Goal: Task Accomplishment & Management: Use online tool/utility

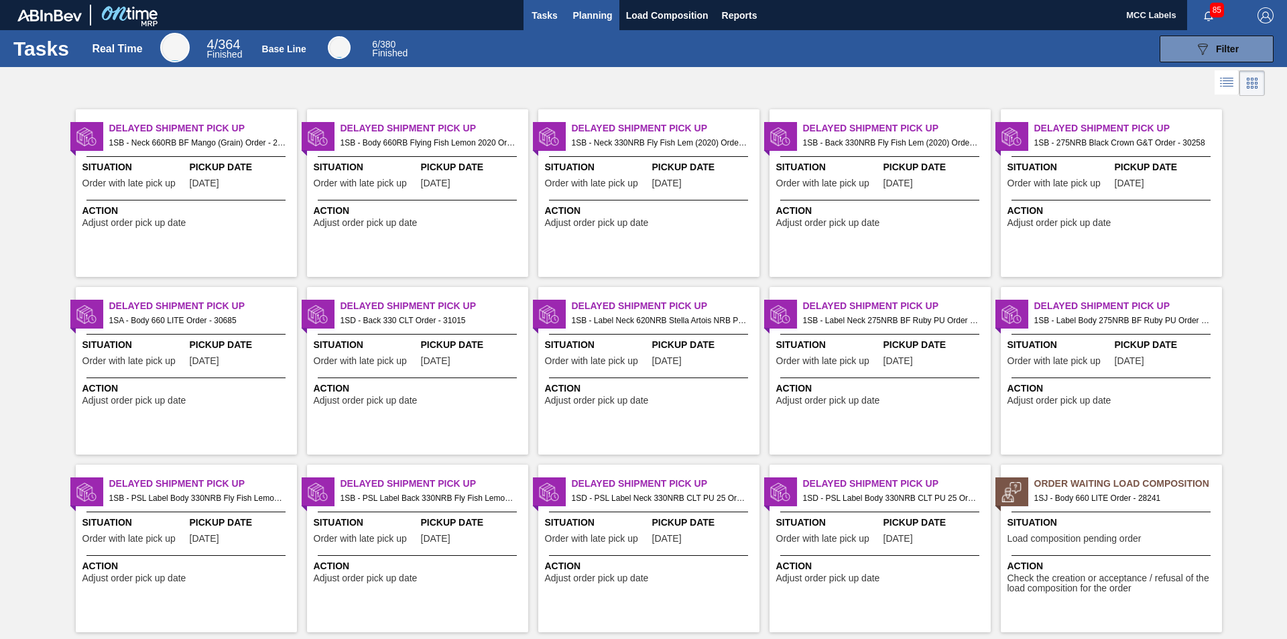
click at [578, 9] on span "Planning" at bounding box center [593, 15] width 40 height 16
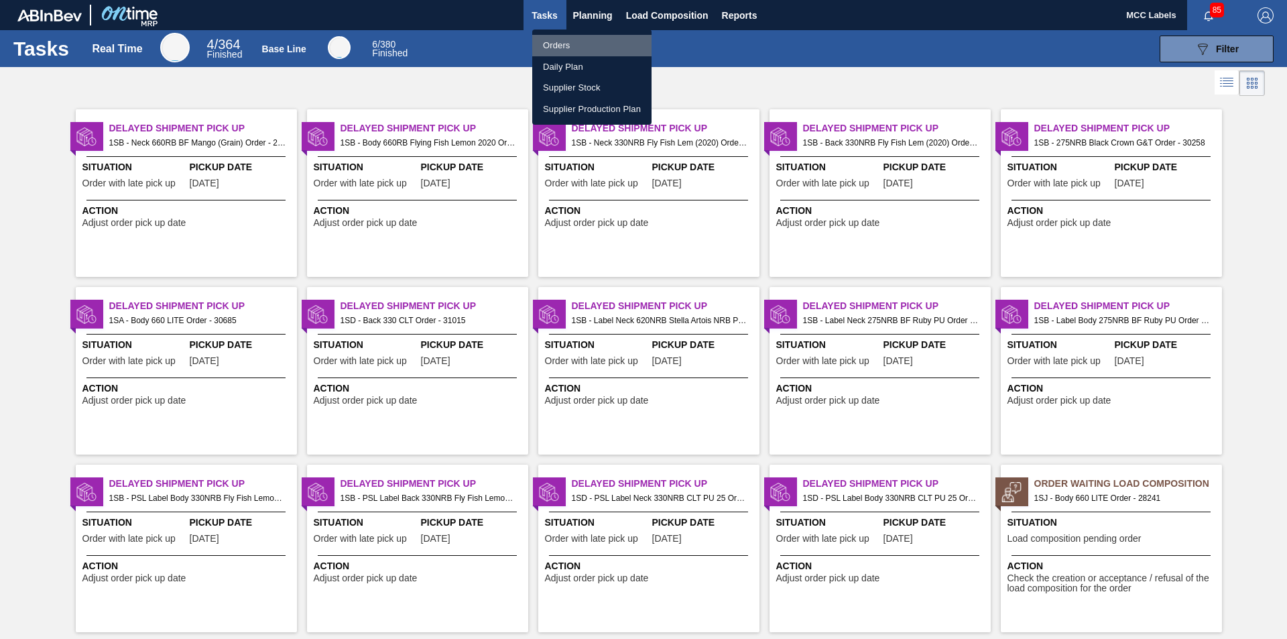
click at [551, 40] on li "Orders" at bounding box center [591, 45] width 119 height 21
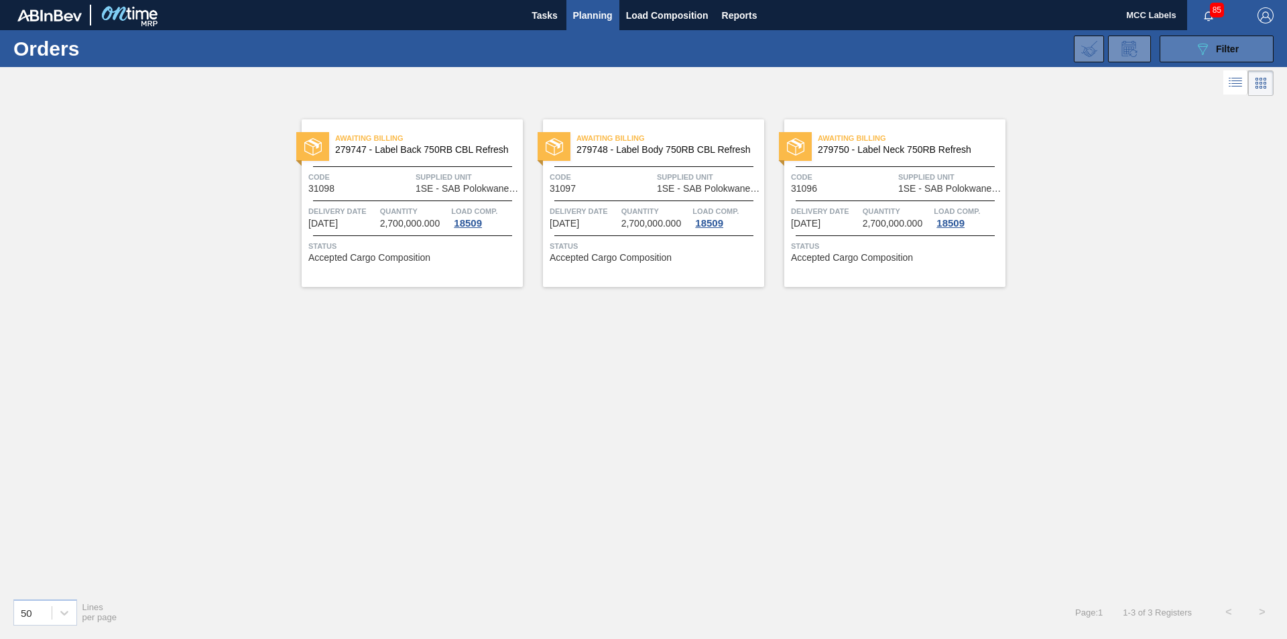
click at [939, 43] on icon "089F7B8B-B2A5-4AFE-B5C0-19BA573D28AC" at bounding box center [1202, 49] width 16 height 16
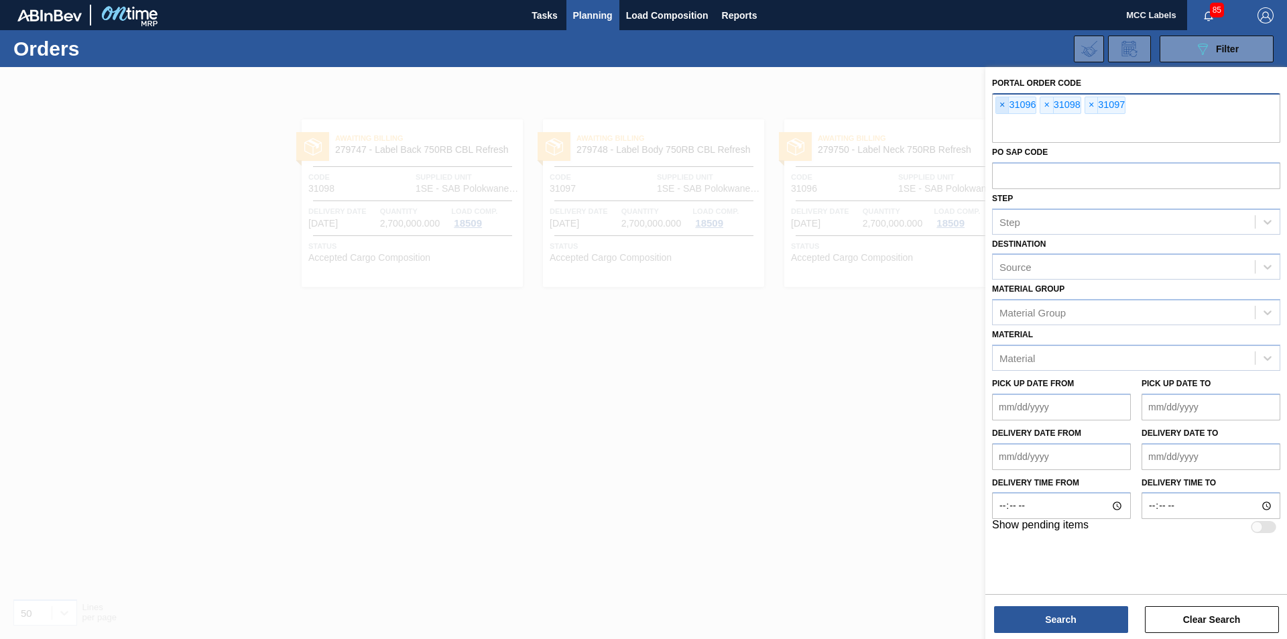
click at [939, 102] on span "×" at bounding box center [1002, 105] width 13 height 16
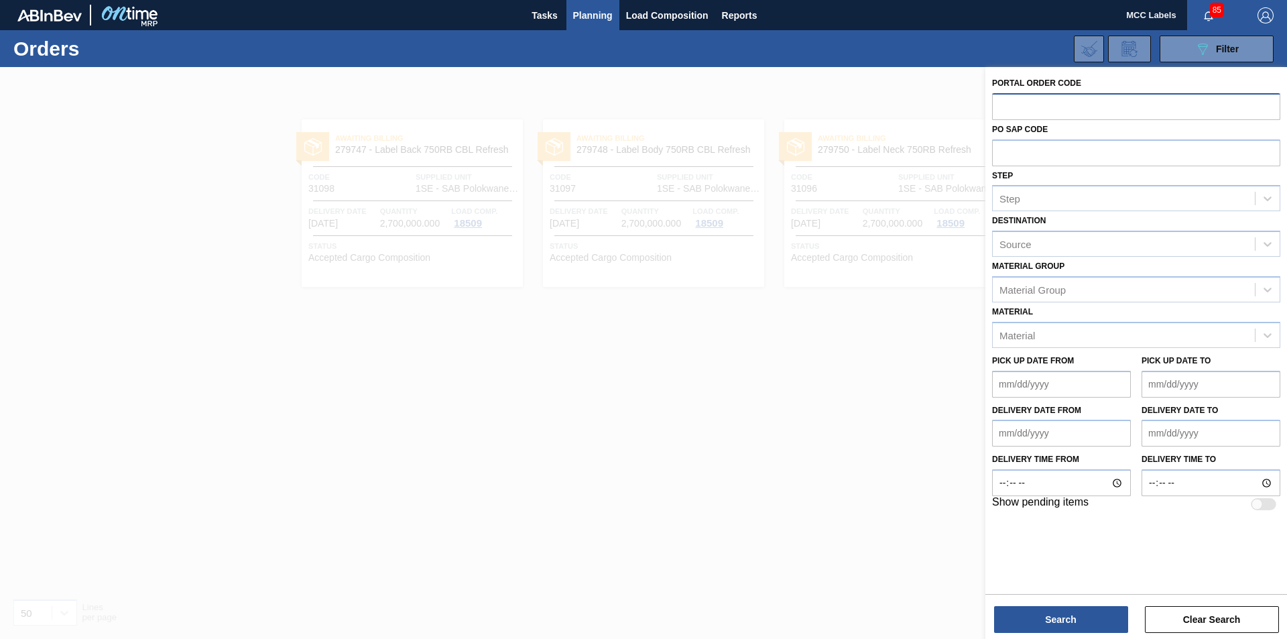
click at [939, 102] on input "text" at bounding box center [1136, 105] width 288 height 25
type input "31129"
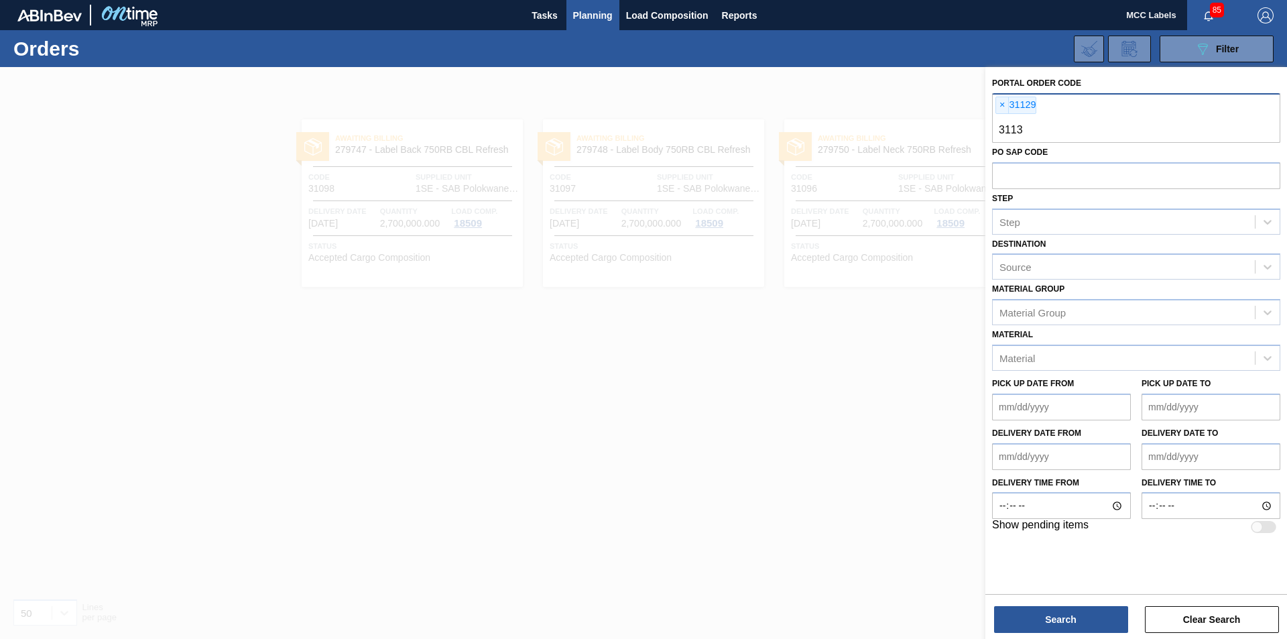
type input "31130"
type input "31131"
click at [939, 489] on button "Search" at bounding box center [1061, 619] width 134 height 27
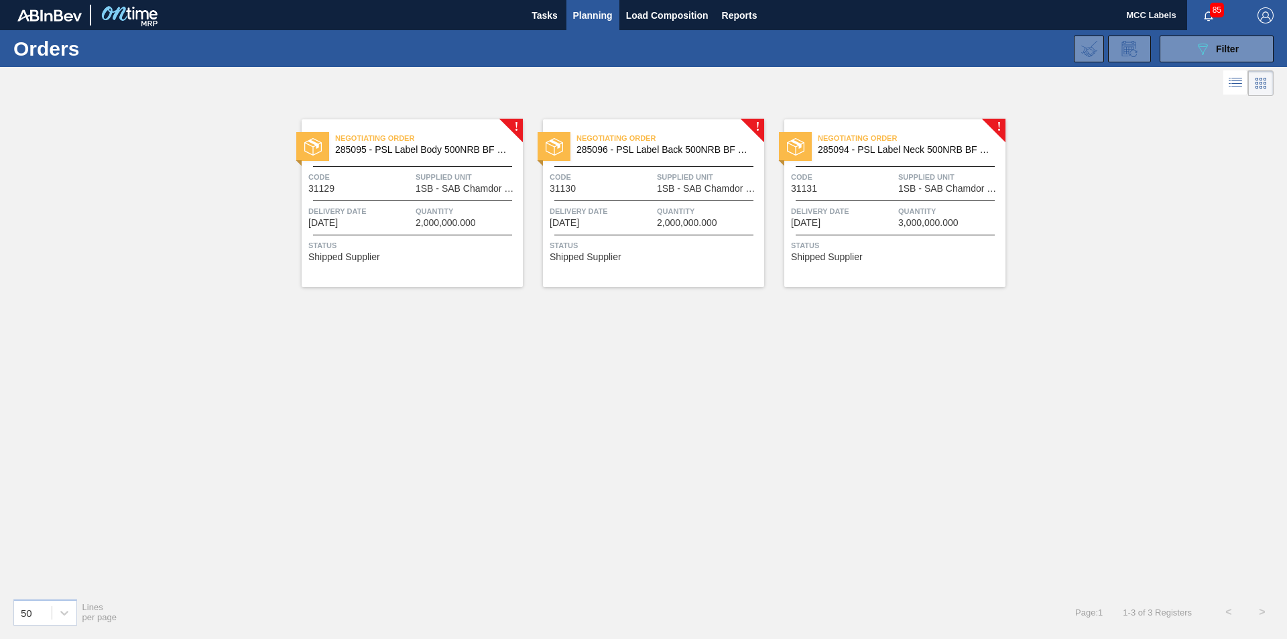
click at [438, 182] on span "Supplied Unit" at bounding box center [468, 176] width 104 height 13
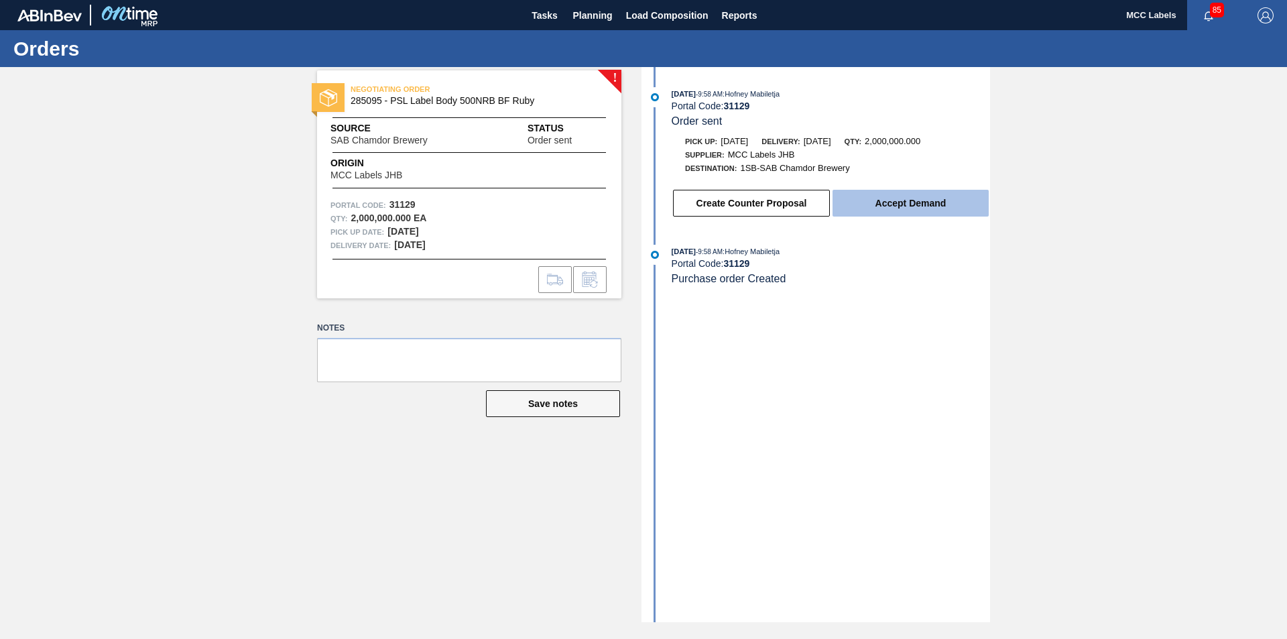
click at [926, 204] on button "Accept Demand" at bounding box center [910, 203] width 156 height 27
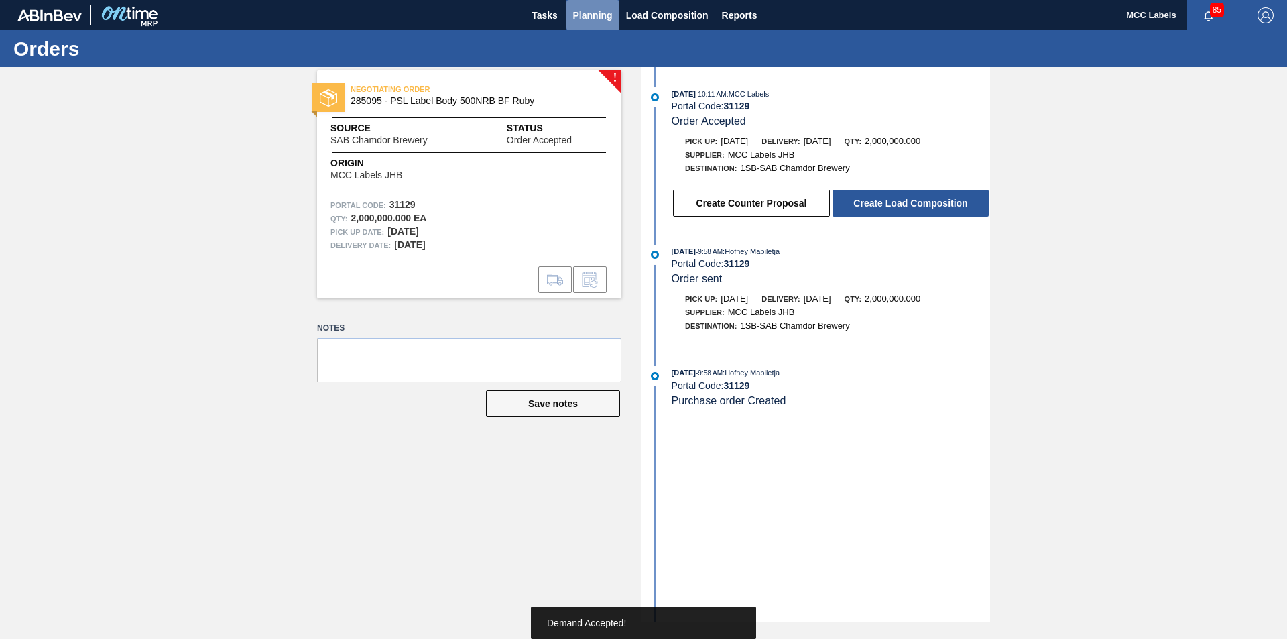
click at [582, 7] on span "Planning" at bounding box center [593, 15] width 40 height 16
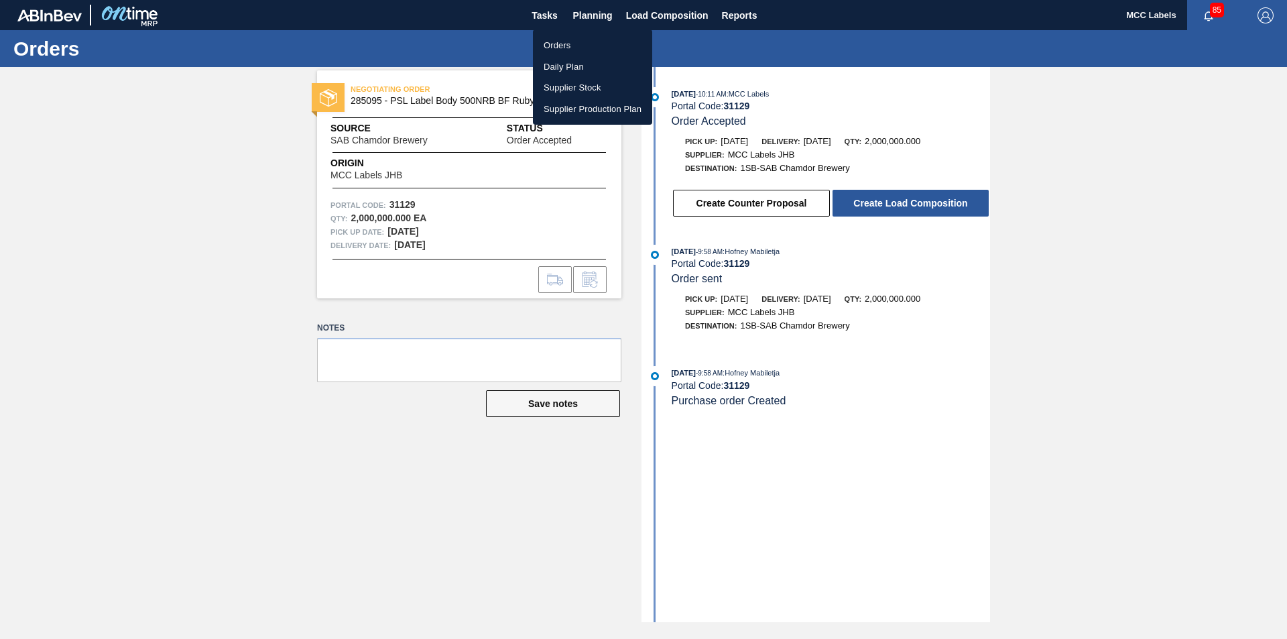
click at [556, 43] on li "Orders" at bounding box center [592, 45] width 119 height 21
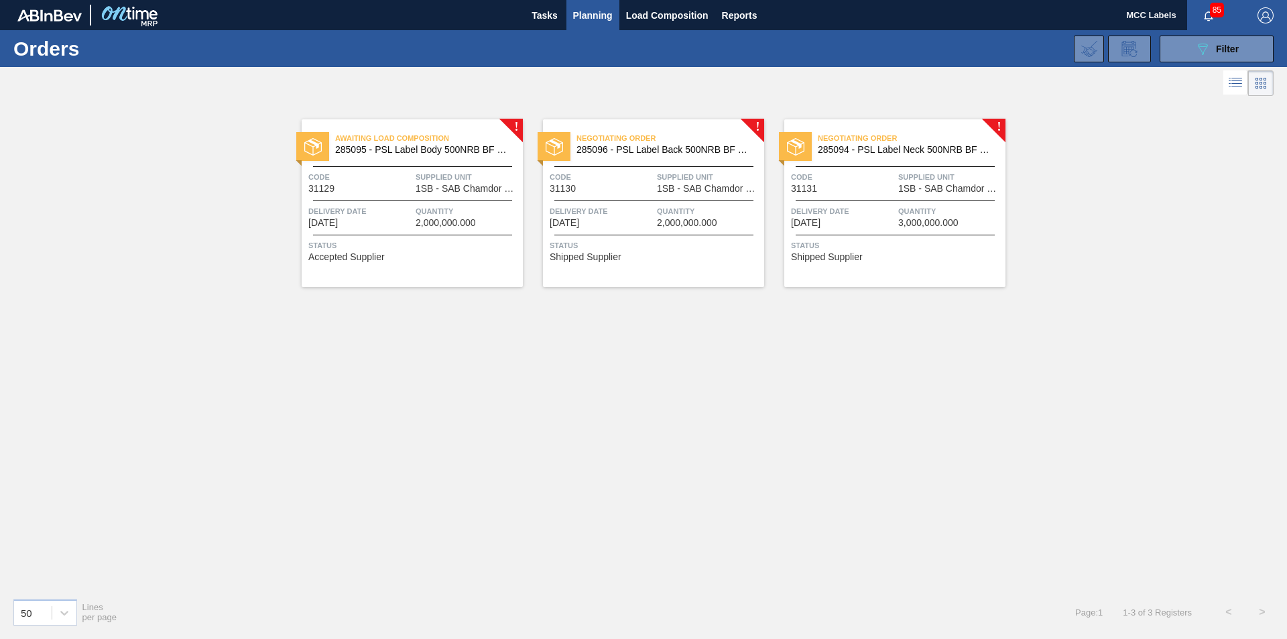
click at [706, 267] on div "Negotiating Order 285096 - PSL Label Back 500NRB BF Ruby Code 31130 Supplied Un…" at bounding box center [653, 203] width 221 height 168
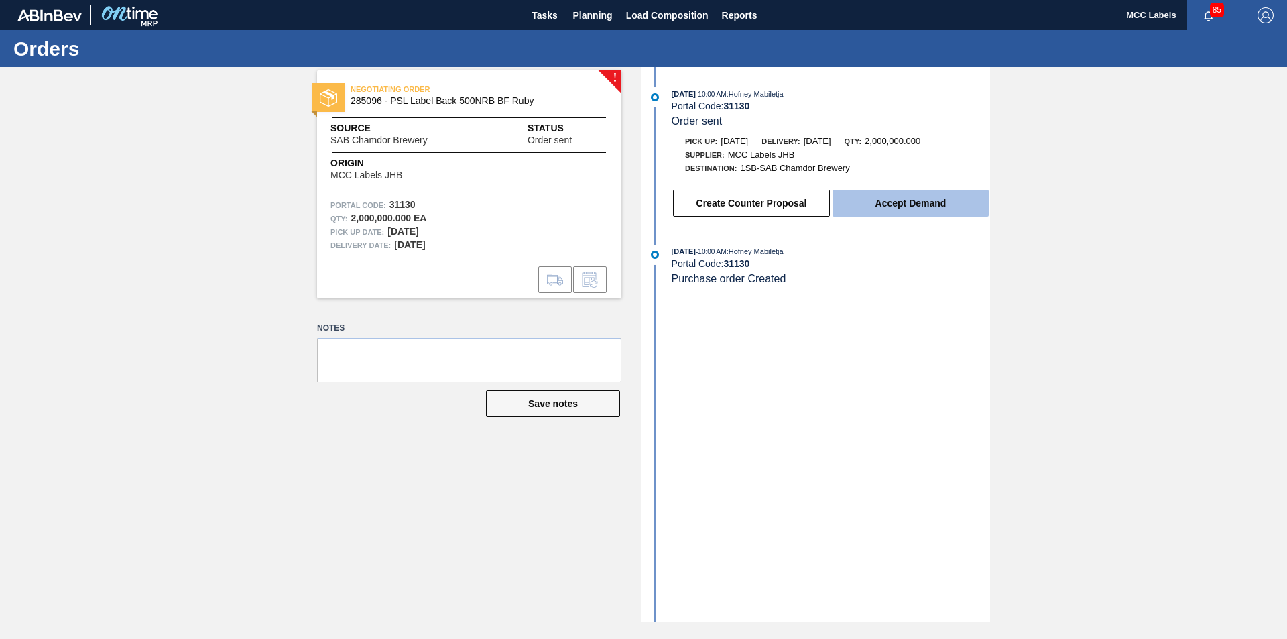
click at [900, 204] on button "Accept Demand" at bounding box center [910, 203] width 156 height 27
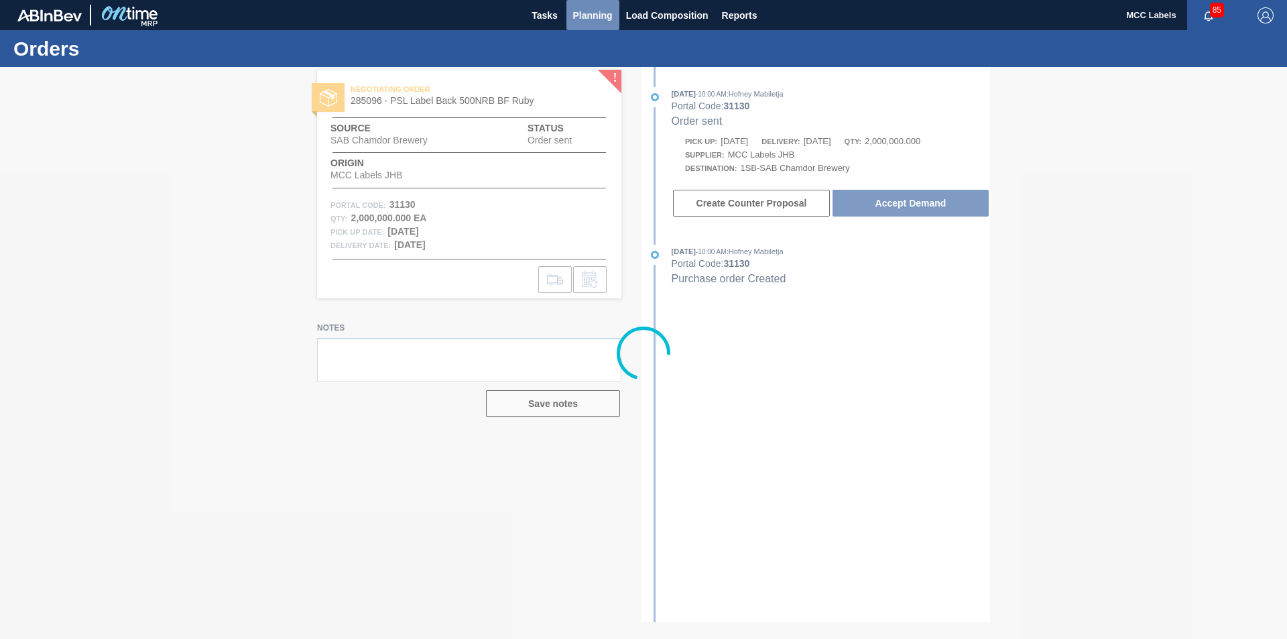
click at [582, 7] on span "Planning" at bounding box center [593, 15] width 40 height 16
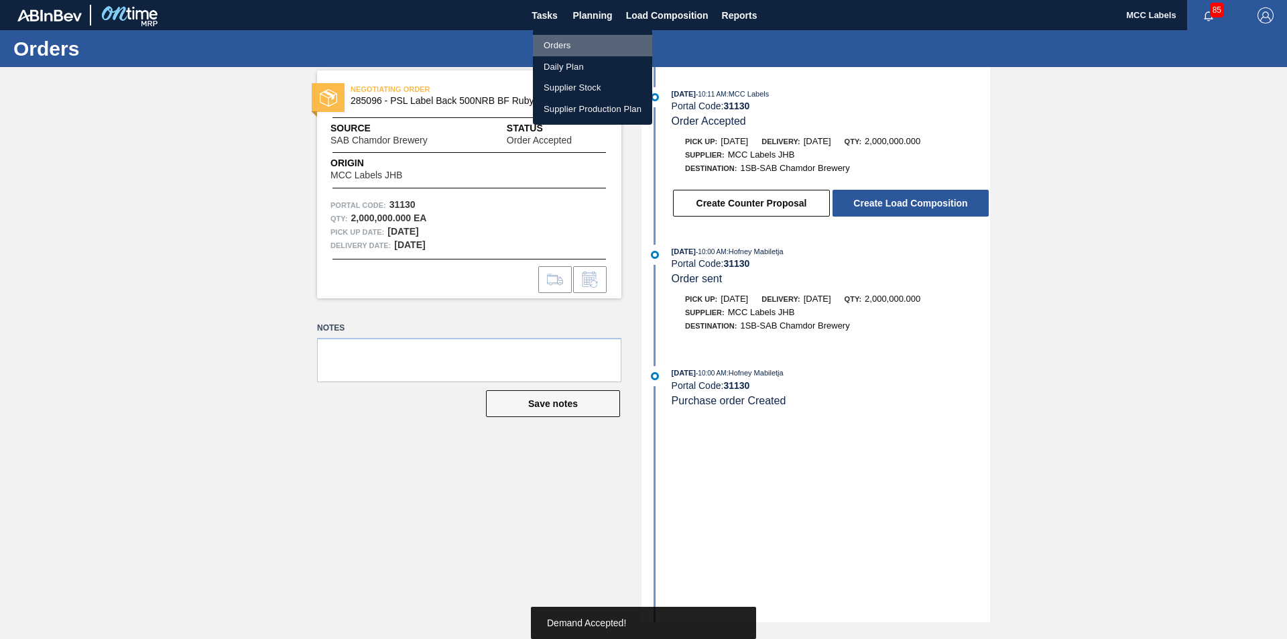
click at [552, 42] on li "Orders" at bounding box center [592, 45] width 119 height 21
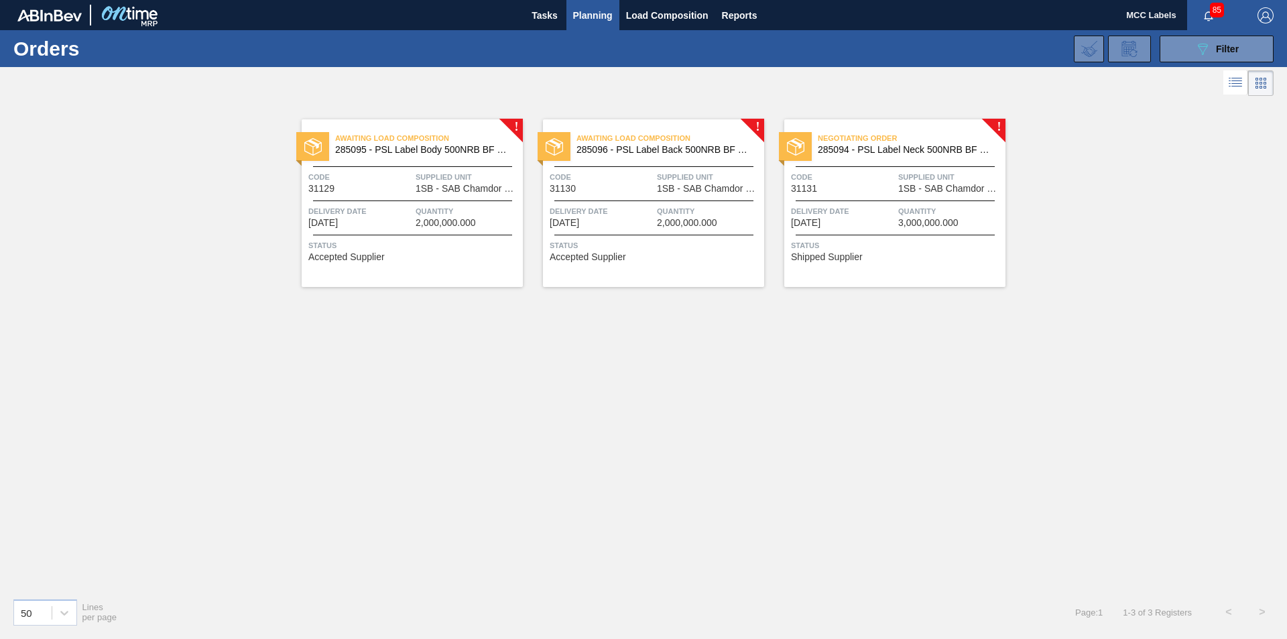
click at [851, 204] on span "Delivery Date" at bounding box center [843, 210] width 104 height 13
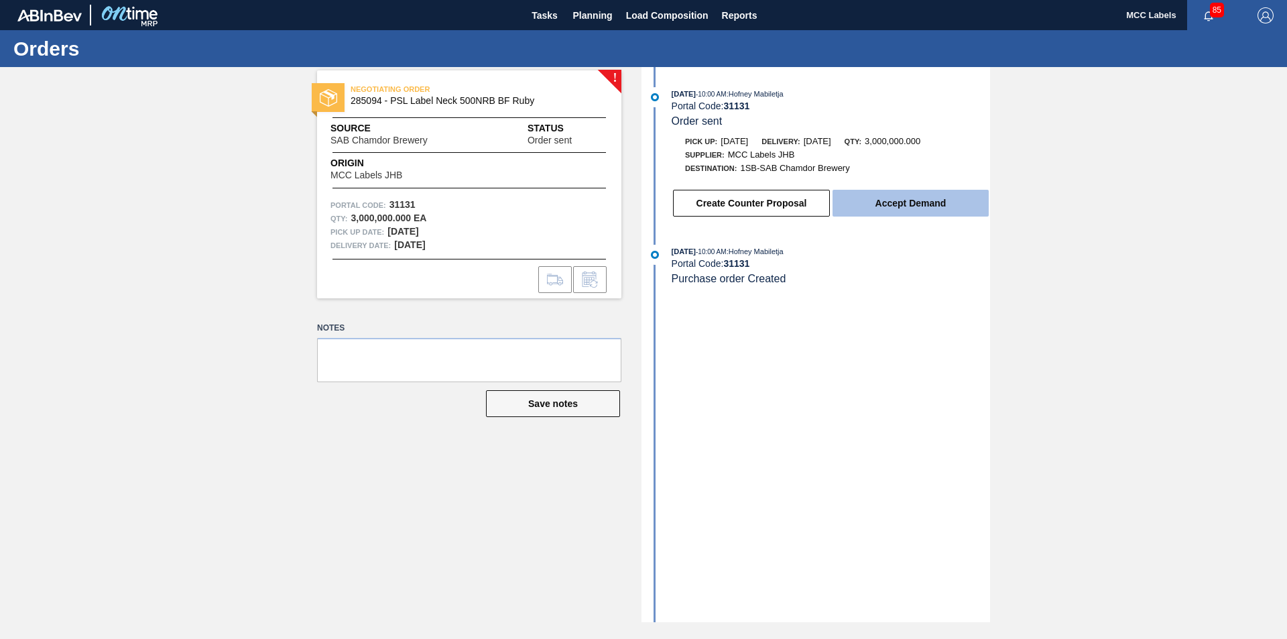
click at [879, 197] on button "Accept Demand" at bounding box center [910, 203] width 156 height 27
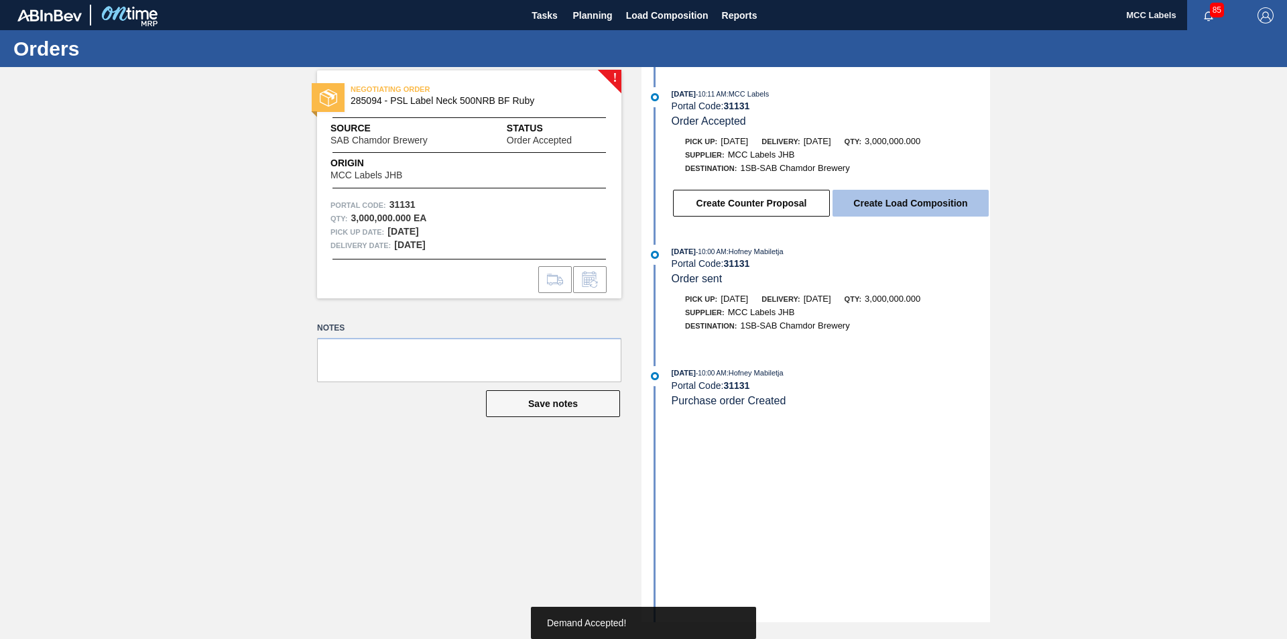
click at [885, 200] on button "Create Load Composition" at bounding box center [910, 203] width 156 height 27
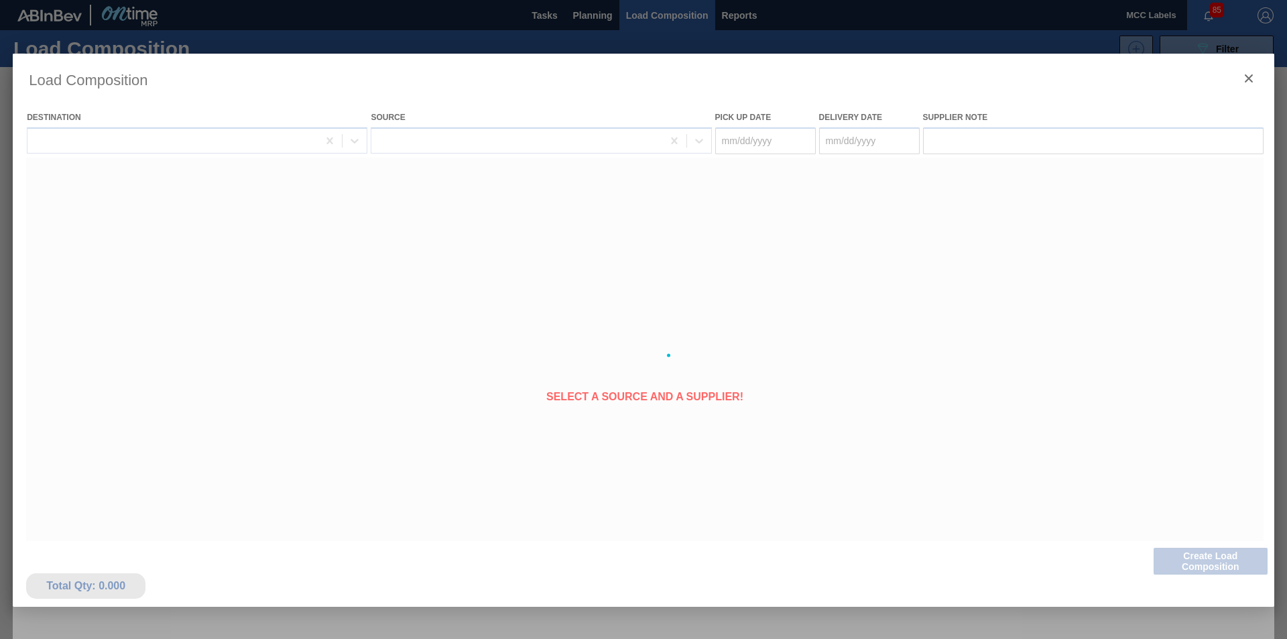
type Date "[DATE]"
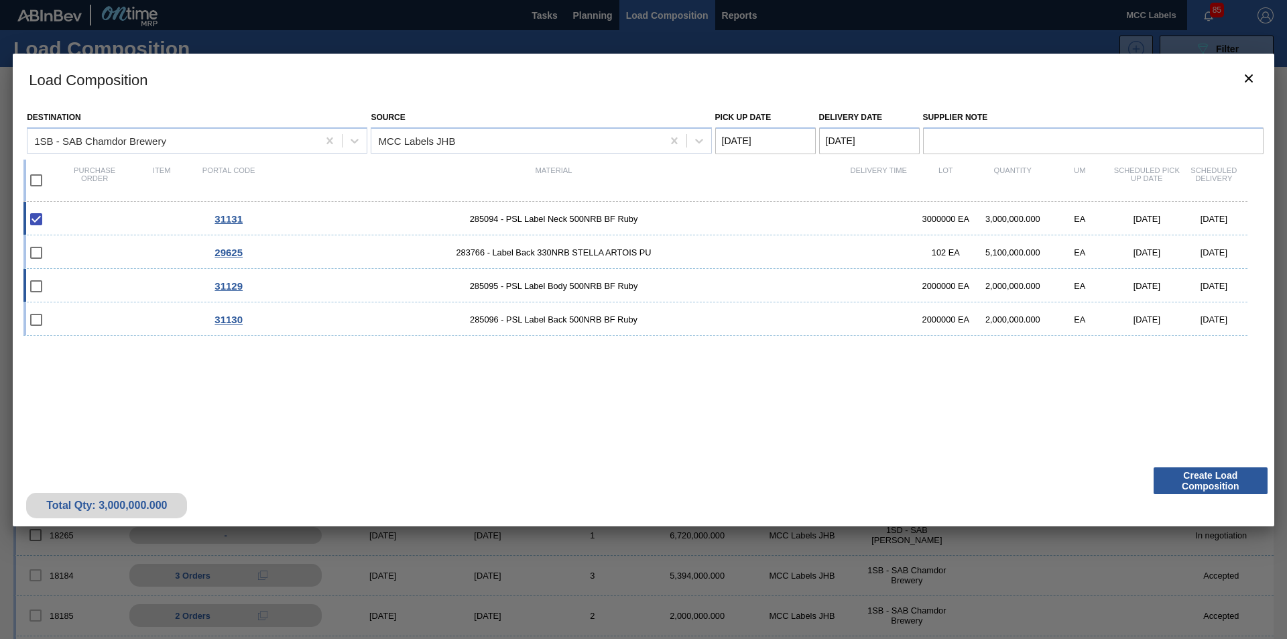
click at [37, 284] on input "checkbox" at bounding box center [36, 286] width 28 height 28
checkbox input "false"
click at [119, 277] on div "31129 285095 - PSL Label Body 500NRB BF Ruby 2000000 EA 2,000,000.000 EA [DATE]…" at bounding box center [635, 286] width 1224 height 34
checkbox input "true"
click at [91, 311] on div "31130 285096 - PSL Label Back 500NRB BF Ruby 2000000 EA 2,000,000.000 EA [DATE]…" at bounding box center [635, 319] width 1224 height 34
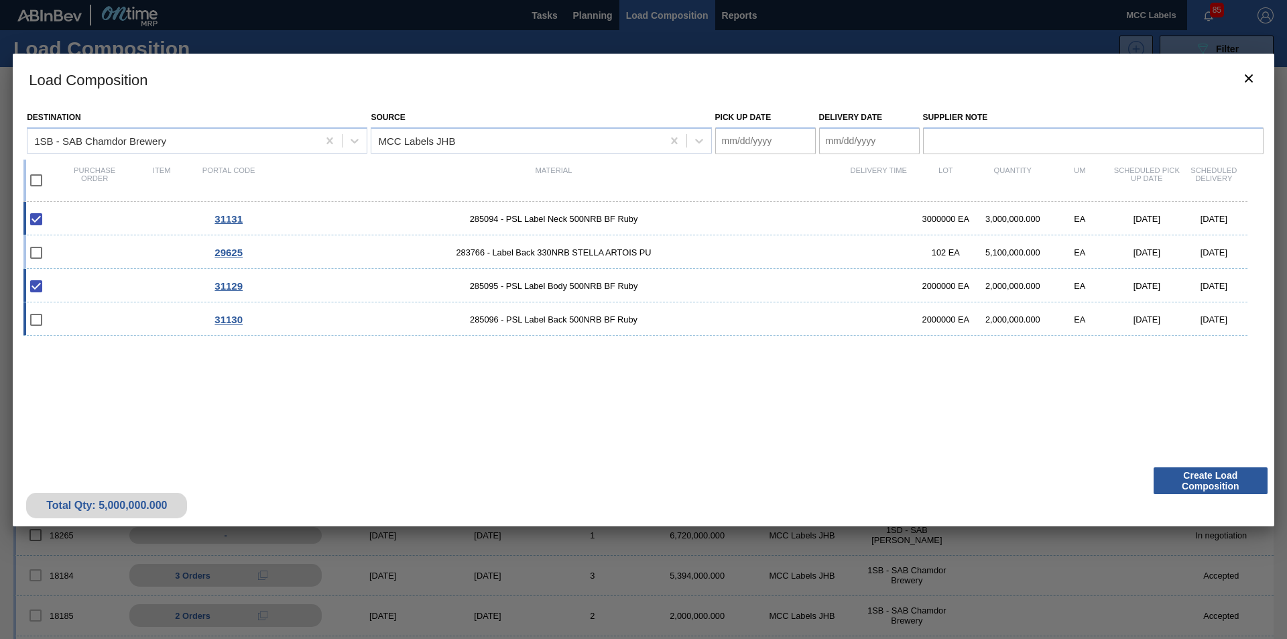
checkbox input "true"
click at [757, 141] on Date "Pick up Date" at bounding box center [765, 140] width 101 height 27
click at [839, 303] on div "29" at bounding box center [839, 303] width 18 height 18
type Date "[DATE]"
click at [861, 136] on Date "Delivery Date" at bounding box center [869, 140] width 101 height 27
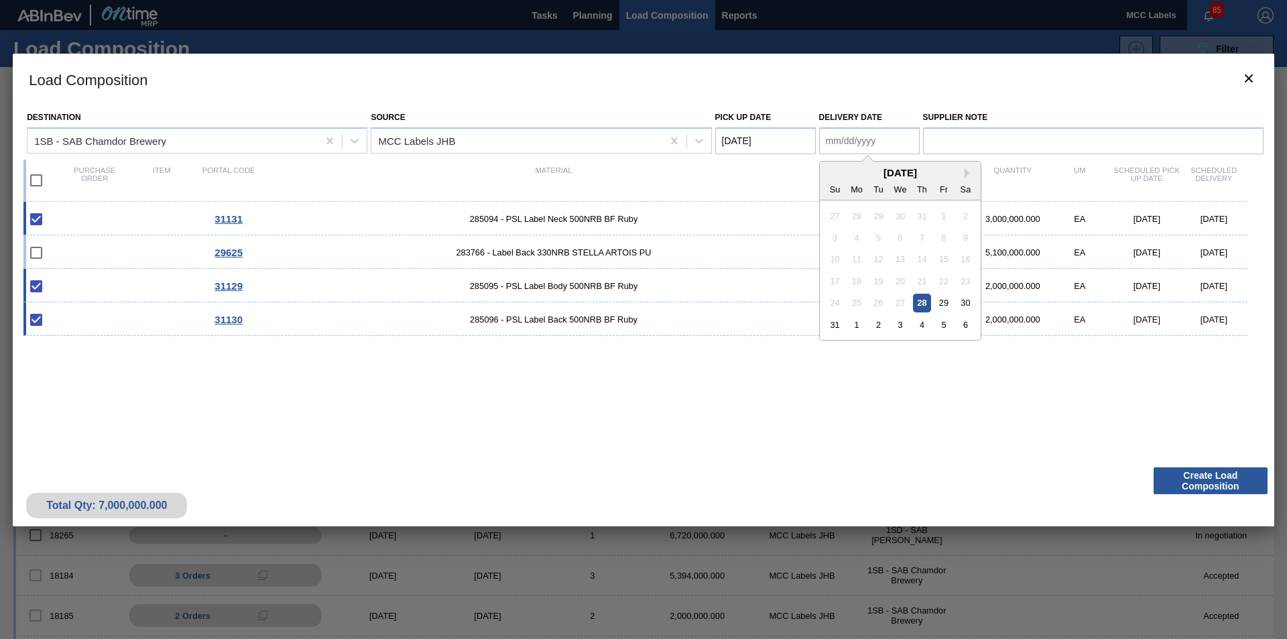
drag, startPoint x: 944, startPoint y: 302, endPoint x: 981, endPoint y: 324, distance: 43.2
click at [939, 306] on div "29" at bounding box center [943, 303] width 18 height 18
type Date "[DATE]"
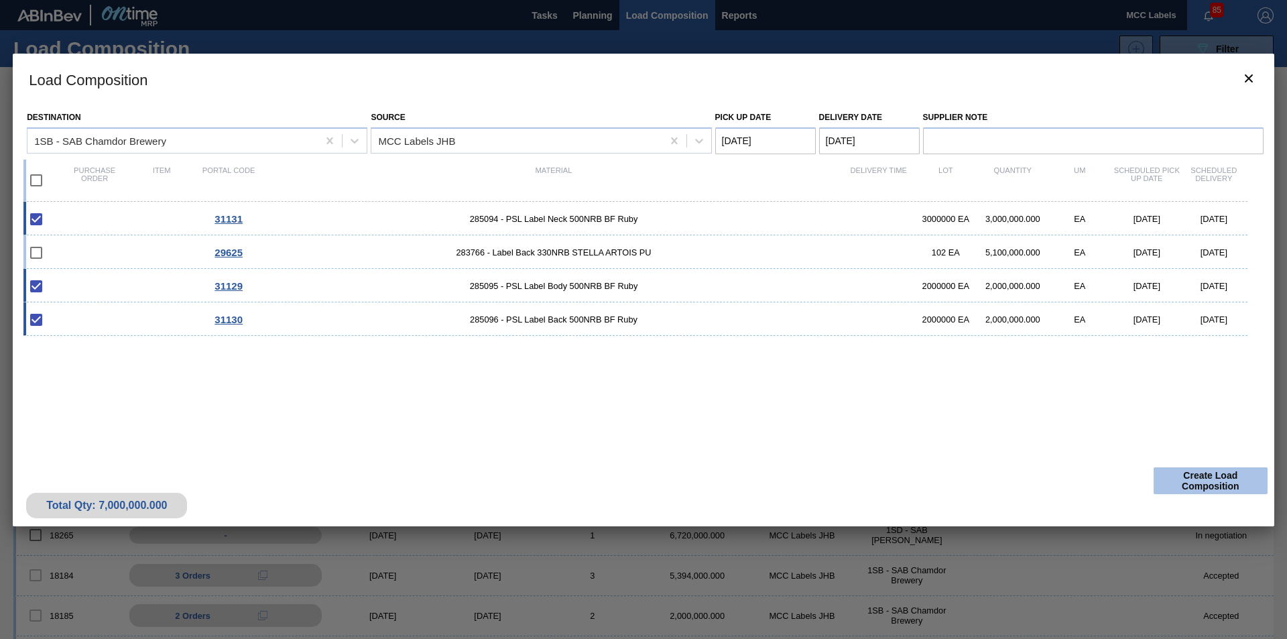
click at [939, 479] on button "Create Load Composition" at bounding box center [1210, 480] width 114 height 27
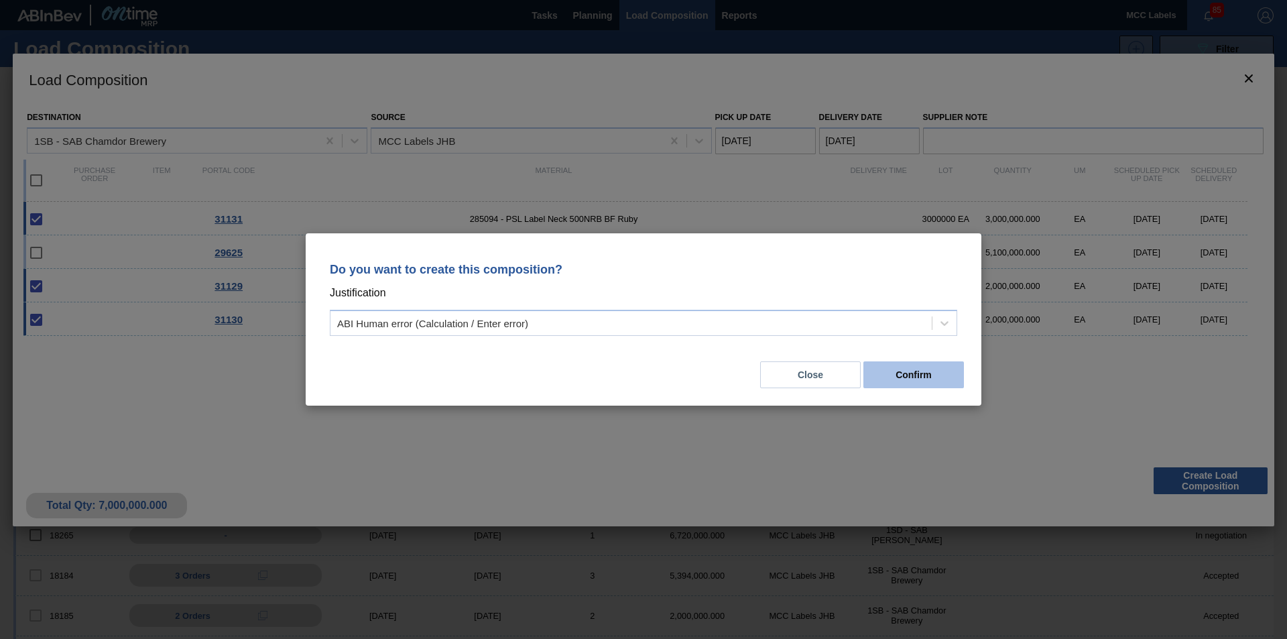
click at [894, 380] on button "Confirm" at bounding box center [913, 374] width 101 height 27
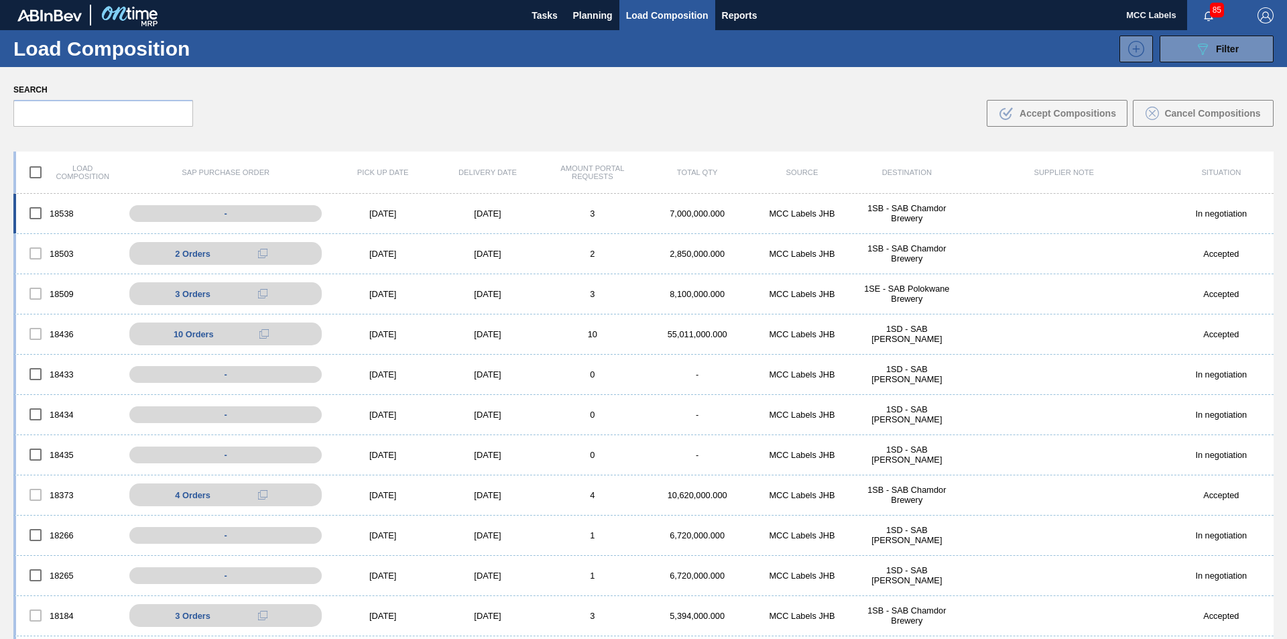
click at [919, 213] on div "1SB - SAB Chamdor Brewery" at bounding box center [906, 213] width 105 height 20
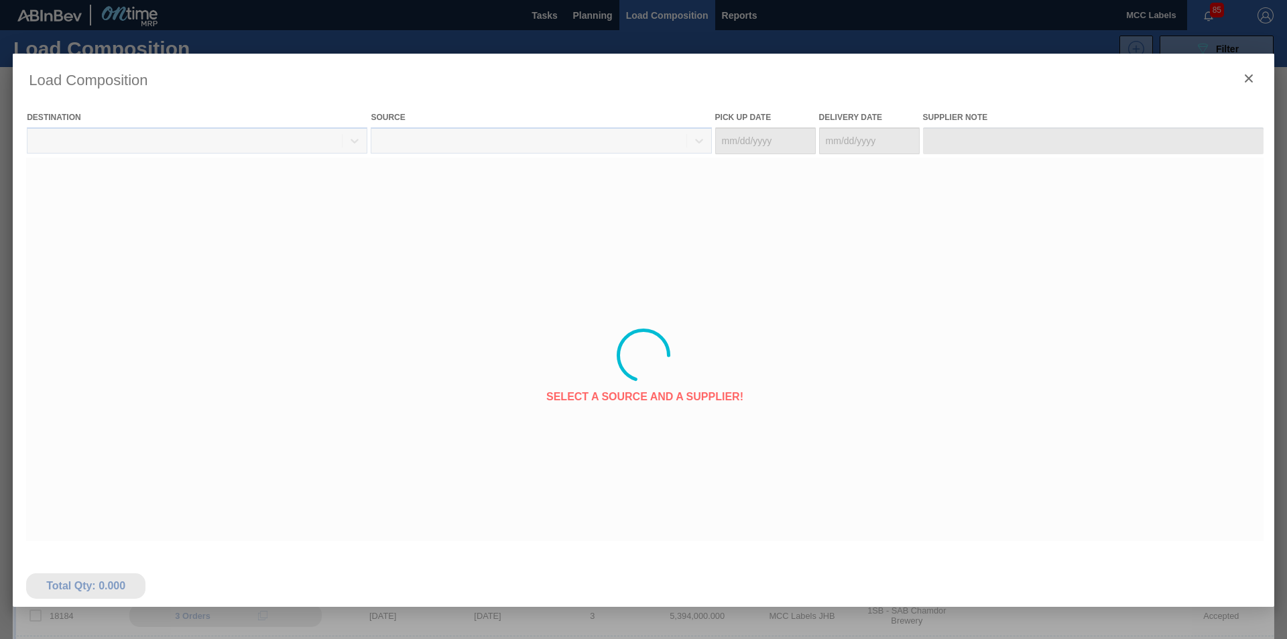
type Date "[DATE]"
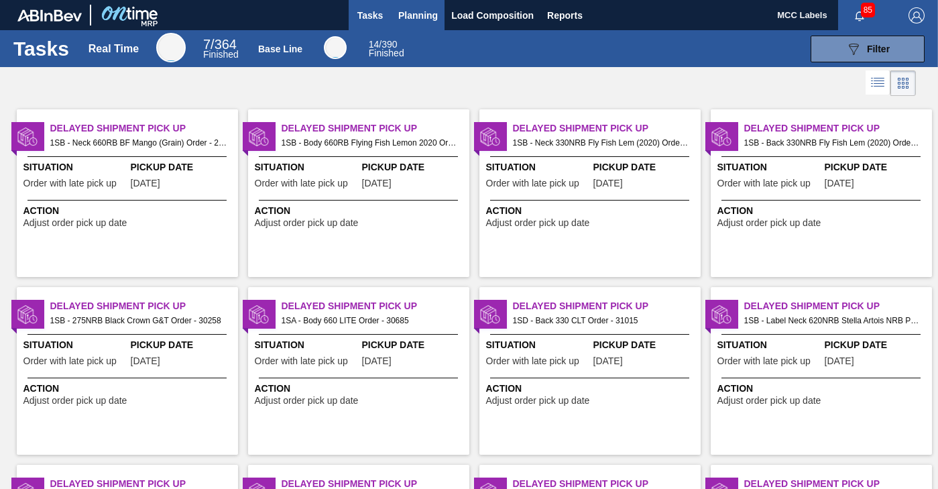
click at [420, 18] on span "Planning" at bounding box center [418, 15] width 40 height 16
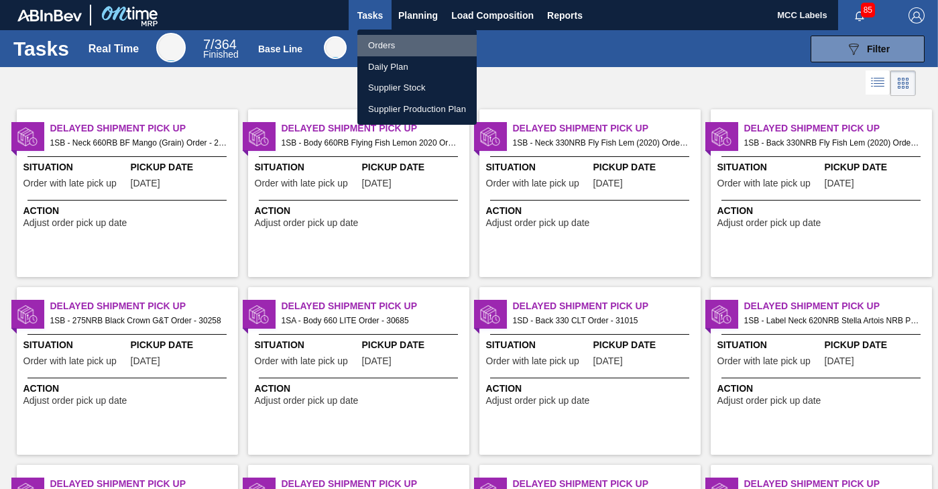
click at [375, 46] on li "Orders" at bounding box center [416, 45] width 119 height 21
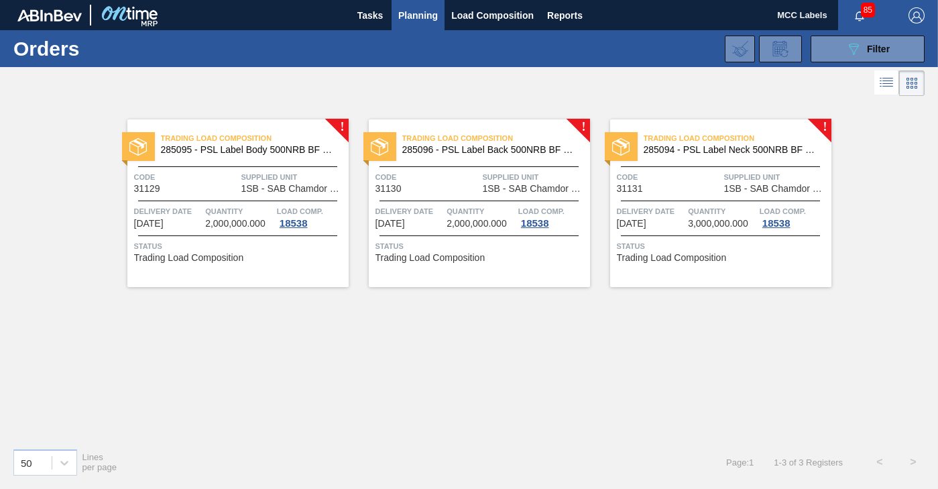
click at [244, 229] on div "Trading Load Composition 285095 - PSL Label Body 500NRB BF Ruby Code 31129 Supp…" at bounding box center [237, 203] width 221 height 168
